Goal: Navigation & Orientation: Find specific page/section

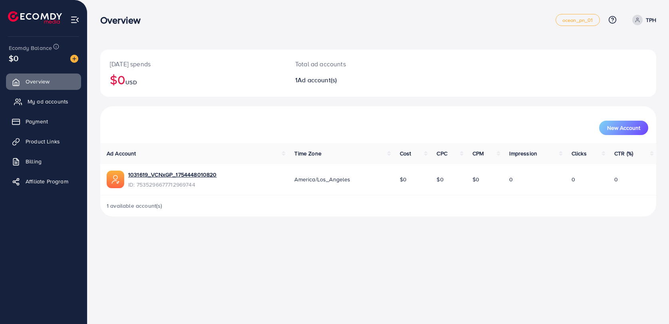
click at [55, 96] on link "My ad accounts" at bounding box center [43, 101] width 75 height 16
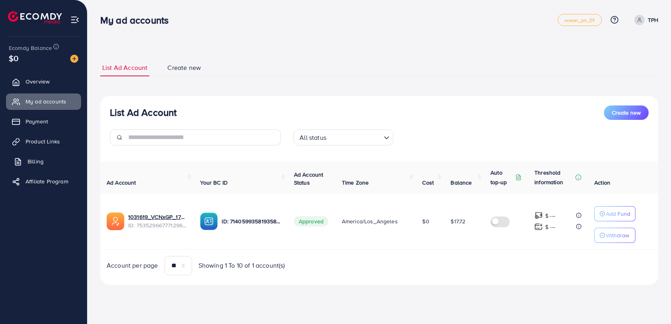
click at [43, 155] on link "Billing" at bounding box center [43, 161] width 75 height 16
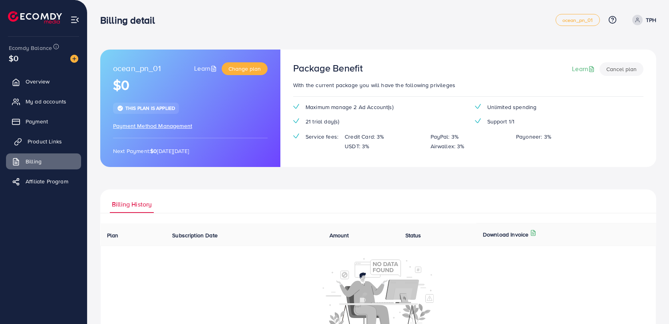
click at [28, 138] on span "Product Links" at bounding box center [45, 141] width 34 height 8
